Goal: Information Seeking & Learning: Compare options

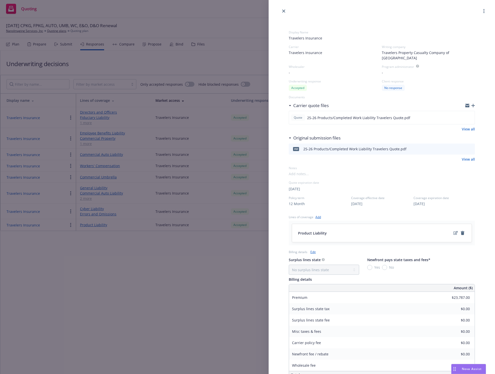
click at [78, 266] on div "Display Name Travelers Insurance Carrier Travelers Insurance Writing company Tr…" at bounding box center [247, 187] width 495 height 374
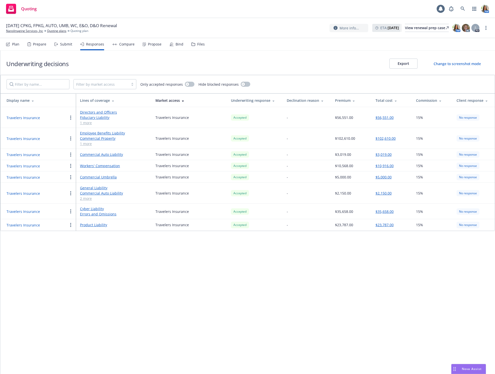
click at [33, 212] on button "Travelers Insurance" at bounding box center [23, 211] width 33 height 5
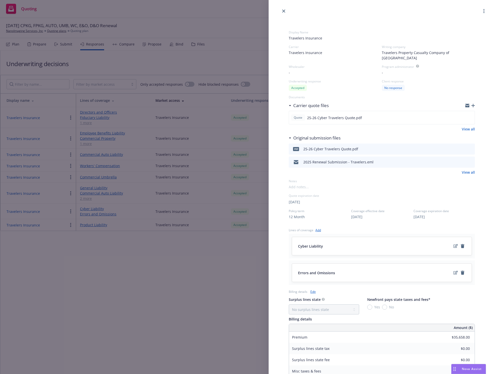
click at [99, 282] on div "Display Name Travelers Insurance Carrier Travelers Insurance Writing company Tr…" at bounding box center [247, 187] width 495 height 374
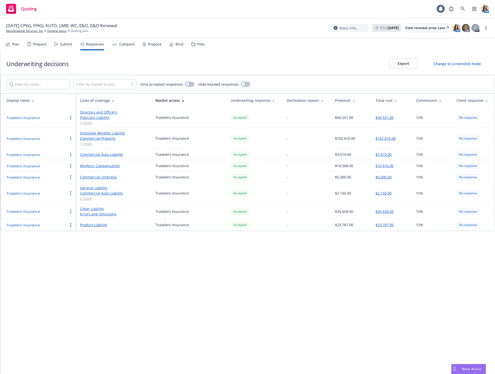
click at [25, 225] on button "Travelers Insurance" at bounding box center [23, 225] width 33 height 5
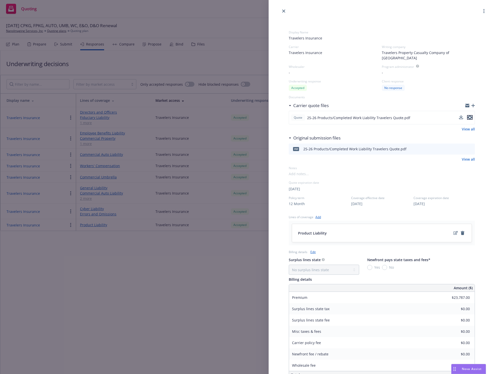
click at [470, 116] on icon "preview file" at bounding box center [470, 118] width 5 height 4
click at [281, 12] on link "close" at bounding box center [284, 11] width 6 height 6
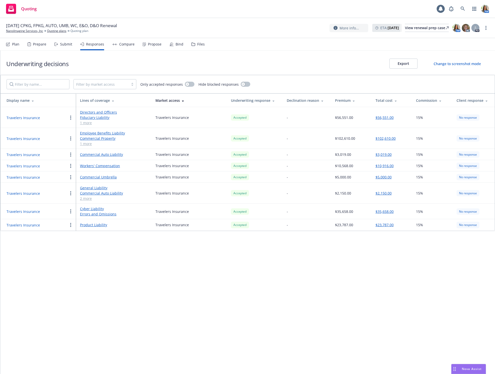
click at [27, 209] on button "Travelers Insurance" at bounding box center [23, 211] width 33 height 5
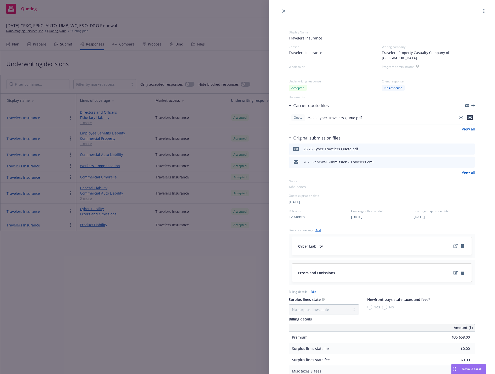
click at [471, 116] on icon "preview file" at bounding box center [470, 118] width 5 height 4
click at [284, 11] on icon "close" at bounding box center [283, 11] width 3 height 3
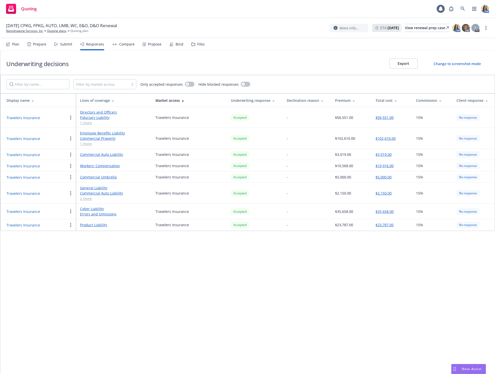
click at [150, 46] on div "Propose" at bounding box center [155, 44] width 14 height 4
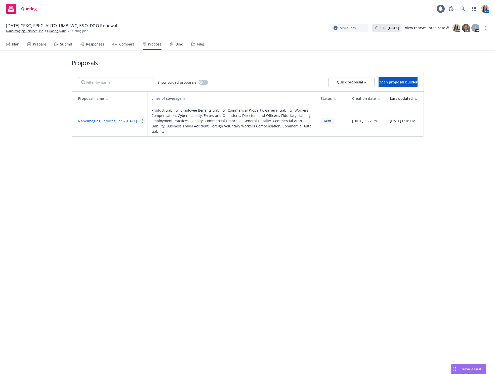
click at [144, 120] on link "more" at bounding box center [142, 121] width 6 height 6
click at [151, 180] on link "Copy logging email" at bounding box center [161, 184] width 45 height 10
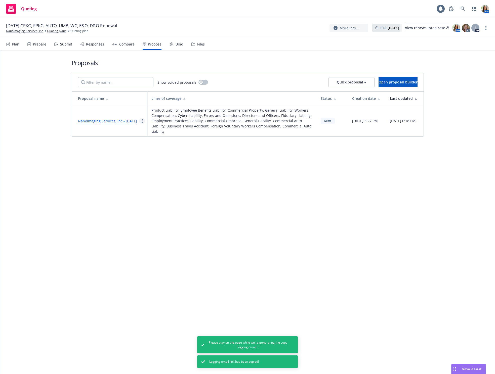
click at [142, 122] on circle "more" at bounding box center [142, 122] width 1 height 1
click at [104, 119] on link "NanoImaging Services, Inc - [DATE]" at bounding box center [107, 121] width 59 height 5
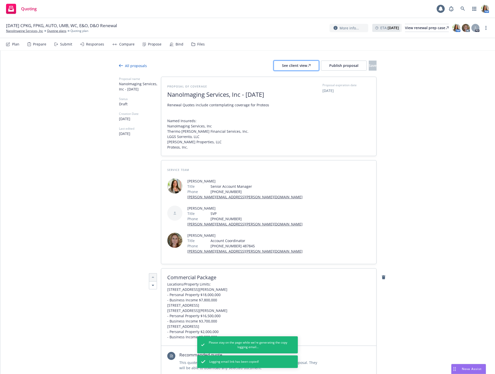
click at [282, 68] on div "See client view" at bounding box center [296, 66] width 29 height 10
type textarea "x"
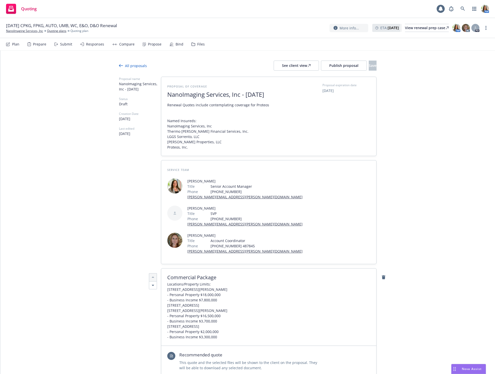
click at [96, 42] on div "Responses" at bounding box center [95, 44] width 18 height 4
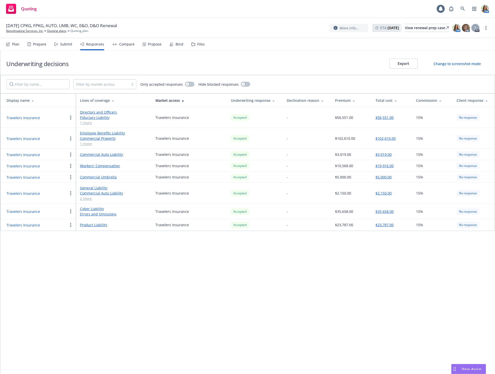
click at [25, 209] on button "Travelers Insurance" at bounding box center [23, 211] width 33 height 5
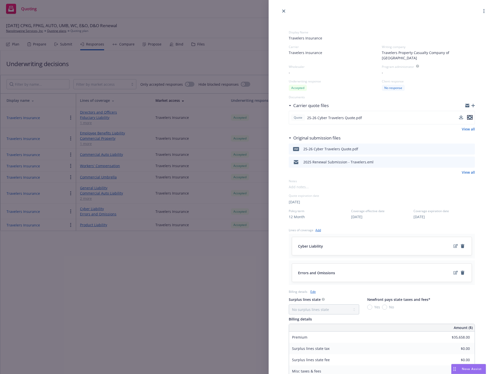
click at [470, 116] on icon "preview file" at bounding box center [470, 118] width 5 height 4
click at [283, 9] on link "close" at bounding box center [284, 11] width 6 height 6
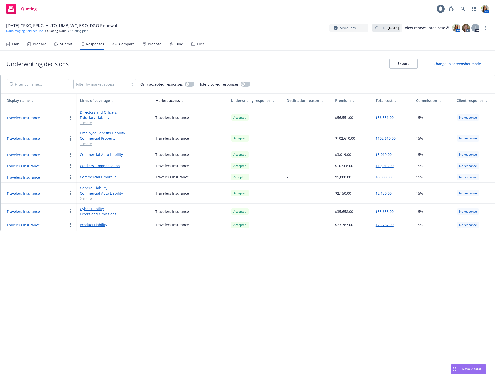
click at [19, 32] on link "NanoImaging Services, Inc" at bounding box center [24, 31] width 37 height 5
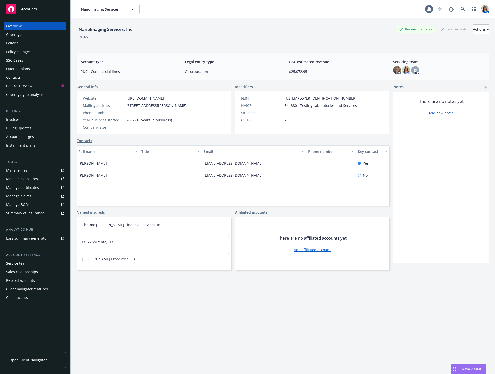
click at [22, 48] on div "Policy changes" at bounding box center [18, 52] width 25 height 8
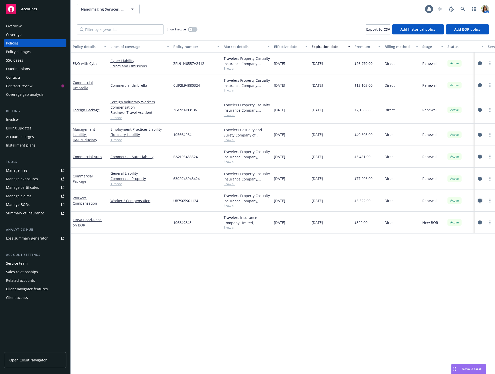
click at [479, 201] on icon "circleInformation" at bounding box center [480, 201] width 4 height 4
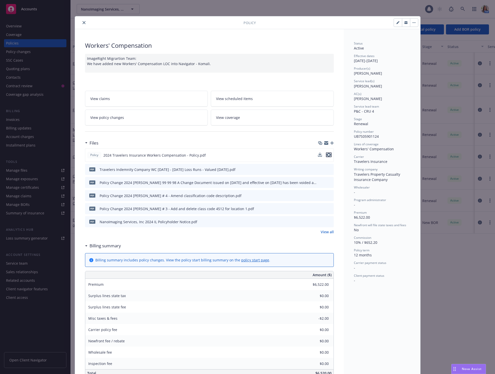
click at [330, 154] on icon "preview file" at bounding box center [329, 155] width 5 height 4
